Goal: Transaction & Acquisition: Purchase product/service

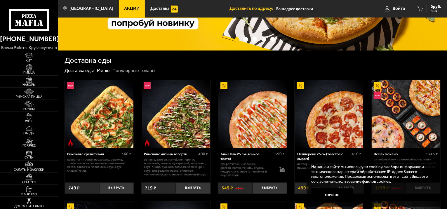
scroll to position [88, 0]
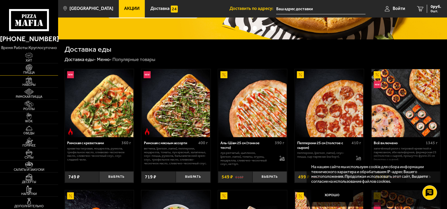
click at [33, 68] on img at bounding box center [29, 67] width 18 height 7
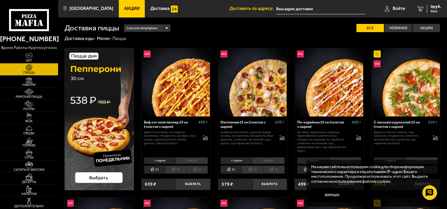
click at [178, 169] on li "30" at bounding box center [175, 170] width 21 height 8
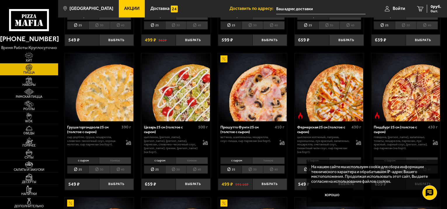
scroll to position [438, 0]
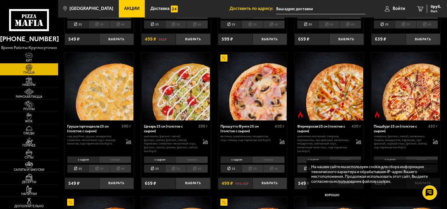
click at [105, 167] on li "30" at bounding box center [99, 169] width 21 height 8
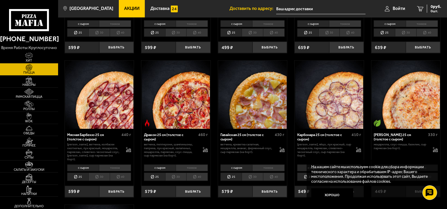
scroll to position [877, 0]
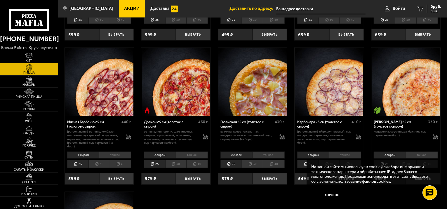
click at [255, 160] on li "30" at bounding box center [252, 164] width 21 height 8
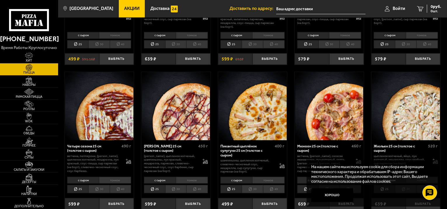
scroll to position [614, 0]
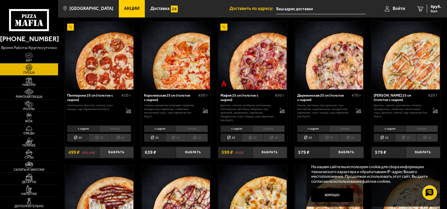
click at [102, 138] on li "30" at bounding box center [99, 138] width 21 height 8
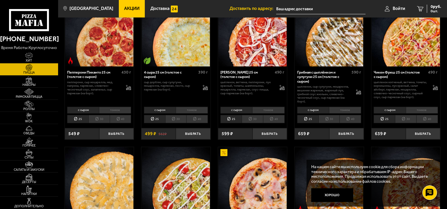
scroll to position [321, 0]
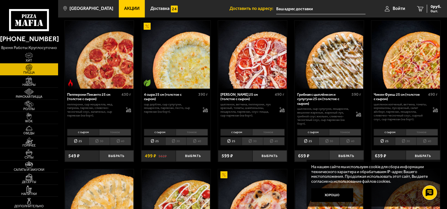
click at [177, 140] on li "30" at bounding box center [175, 141] width 21 height 8
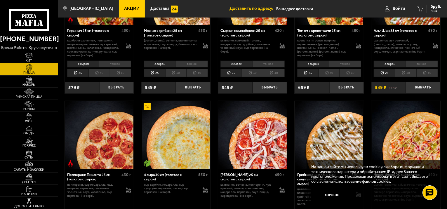
scroll to position [234, 0]
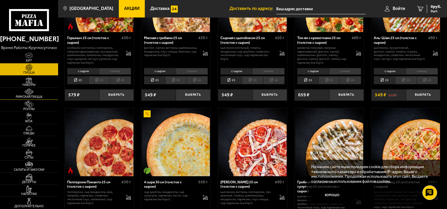
click at [33, 95] on img at bounding box center [29, 92] width 18 height 7
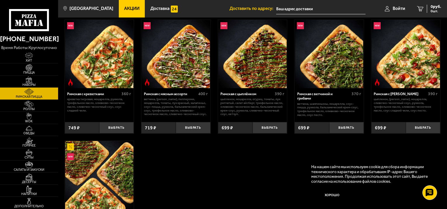
scroll to position [29, 0]
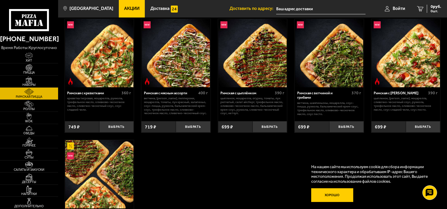
click at [334, 195] on button "Хорошо" at bounding box center [333, 195] width 42 height 14
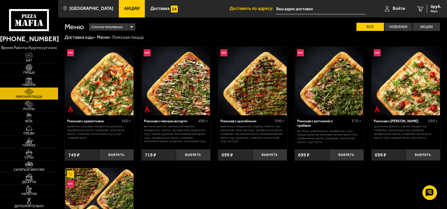
scroll to position [0, 0]
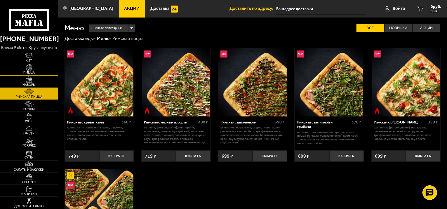
click at [32, 68] on img at bounding box center [29, 67] width 18 height 7
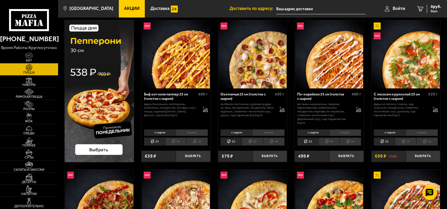
scroll to position [29, 0]
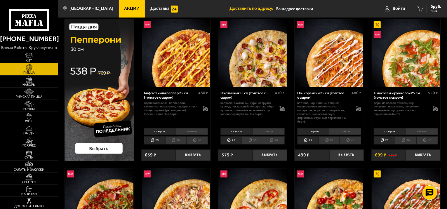
click at [188, 132] on li "тонкое" at bounding box center [192, 131] width 32 height 7
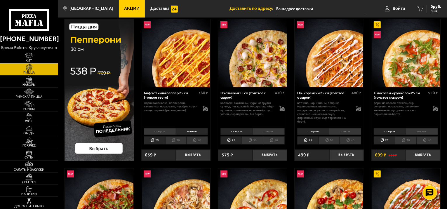
click at [165, 132] on li "с сыром" at bounding box center [160, 131] width 32 height 7
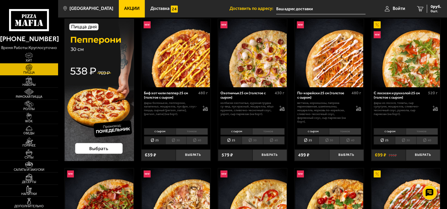
click at [188, 131] on li "тонкое" at bounding box center [192, 131] width 32 height 7
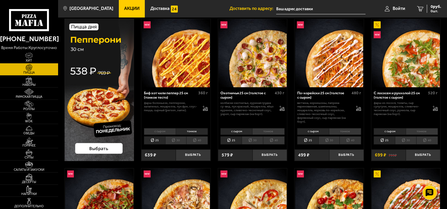
click at [176, 141] on li "30" at bounding box center [175, 140] width 21 height 8
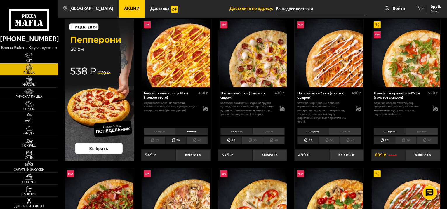
click at [165, 132] on li "с сыром" at bounding box center [160, 131] width 32 height 7
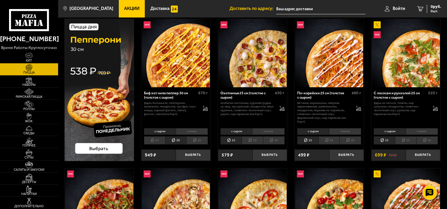
click at [183, 130] on li "тонкое" at bounding box center [192, 131] width 32 height 7
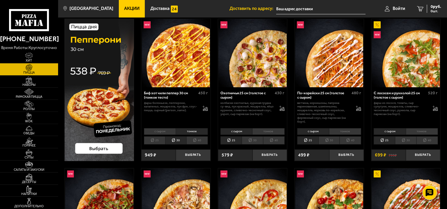
click at [161, 130] on li "с сыром" at bounding box center [160, 131] width 32 height 7
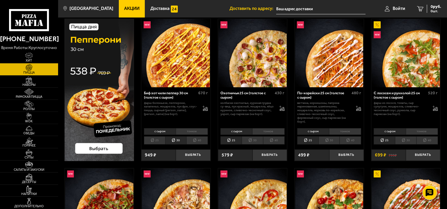
click at [188, 129] on li "тонкое" at bounding box center [192, 131] width 32 height 7
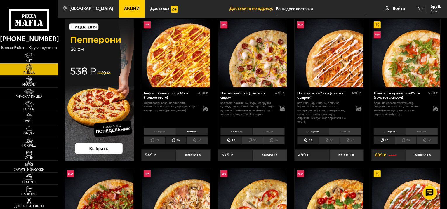
click at [170, 130] on li "с сыром" at bounding box center [160, 131] width 32 height 7
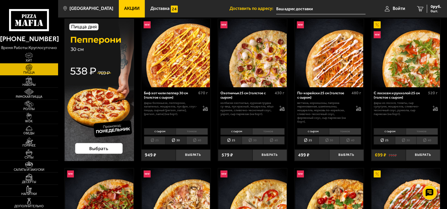
click at [191, 130] on li "тонкое" at bounding box center [192, 131] width 32 height 7
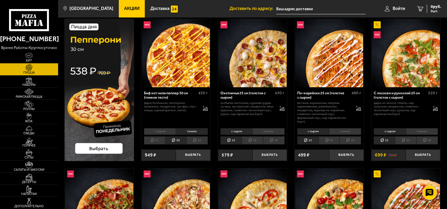
click at [169, 132] on li "с сыром" at bounding box center [160, 131] width 32 height 7
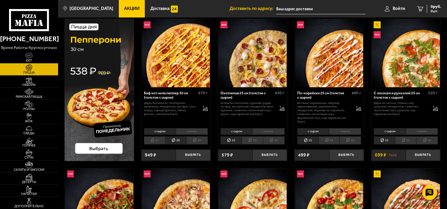
click at [187, 130] on li "тонкое" at bounding box center [192, 131] width 32 height 7
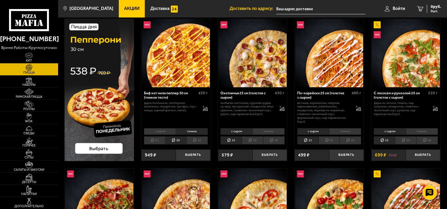
click at [162, 130] on li "с сыром" at bounding box center [160, 131] width 32 height 7
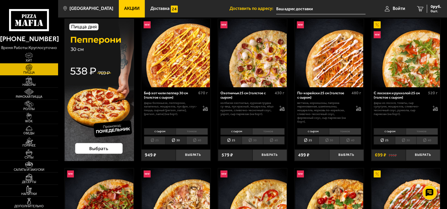
click at [189, 130] on li "тонкое" at bounding box center [192, 131] width 32 height 7
